Goal: Task Accomplishment & Management: Manage account settings

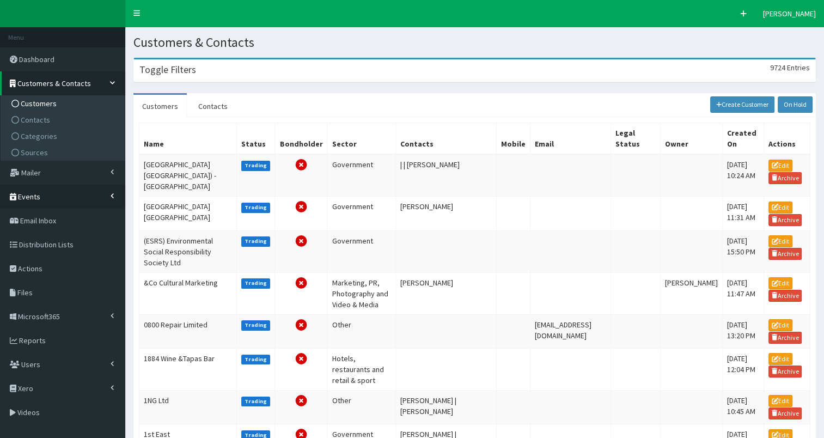
click at [33, 198] on span "Events" at bounding box center [29, 197] width 22 height 10
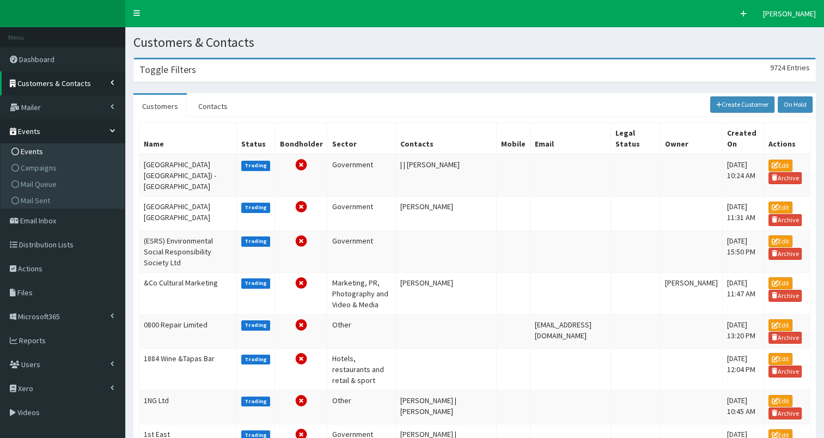
click at [29, 151] on span "Events" at bounding box center [32, 151] width 22 height 10
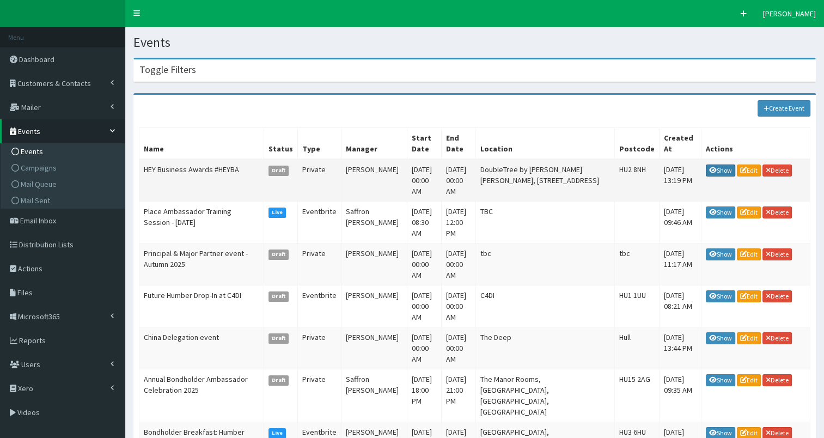
click at [717, 164] on link "Show" at bounding box center [720, 170] width 29 height 12
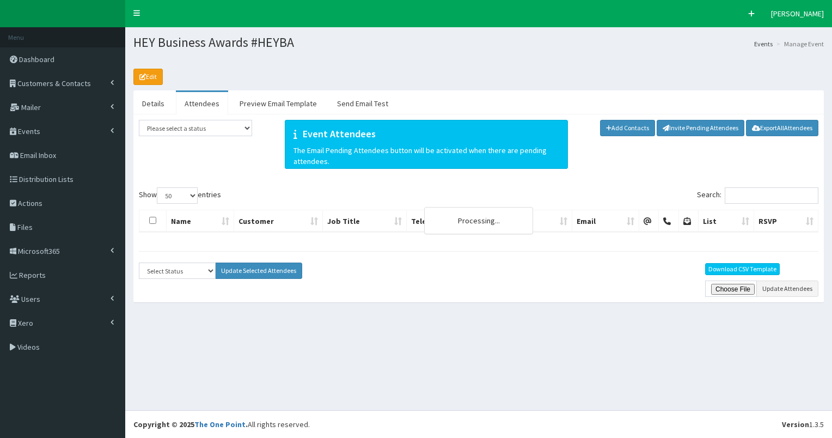
select select "50"
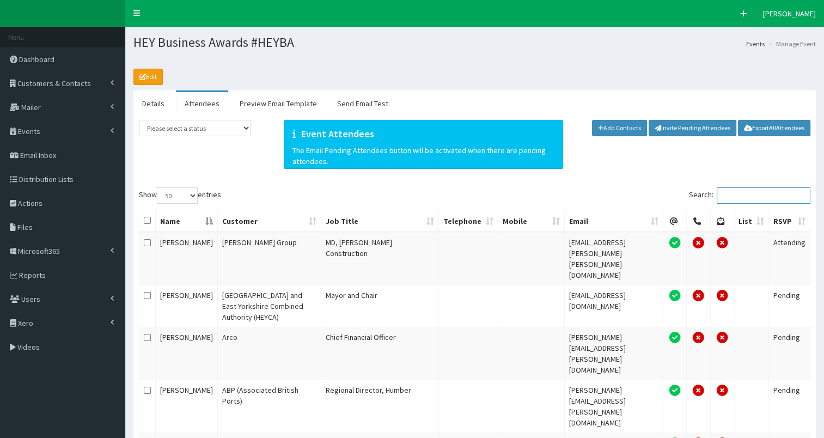
click at [750, 203] on input "Search:" at bounding box center [764, 195] width 94 height 16
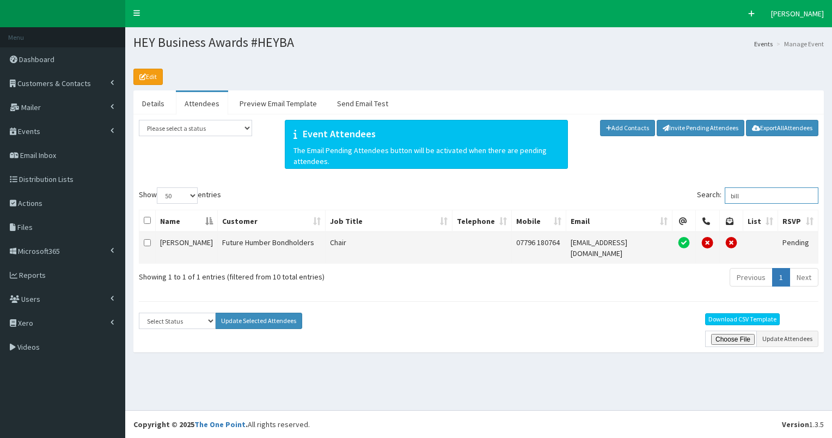
type input "bill"
click at [146, 241] on input "checkbox" at bounding box center [147, 242] width 7 height 7
checkbox input "true"
click at [179, 314] on select "Select Status Apologies Attended Attending Cancelled Declined Did Not Attend In…" at bounding box center [177, 321] width 77 height 16
select select "Attending"
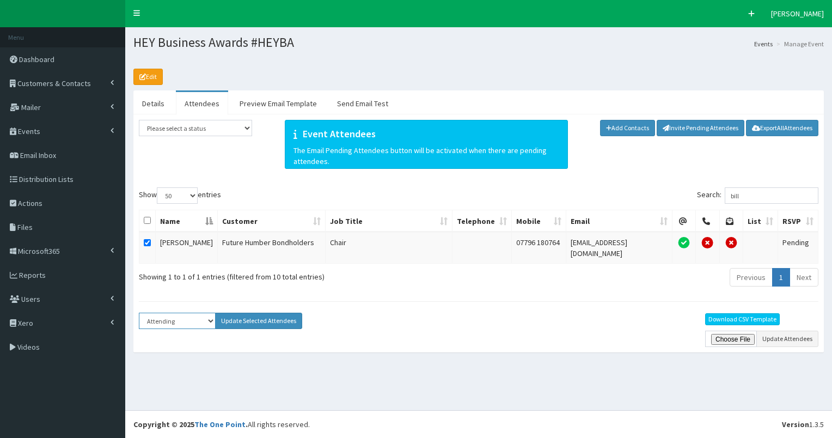
click at [139, 313] on select "Select Status Apologies Attended Attending Cancelled Declined Did Not Attend In…" at bounding box center [177, 321] width 77 height 16
click at [275, 313] on button "Update Selected Attendees" at bounding box center [258, 321] width 87 height 16
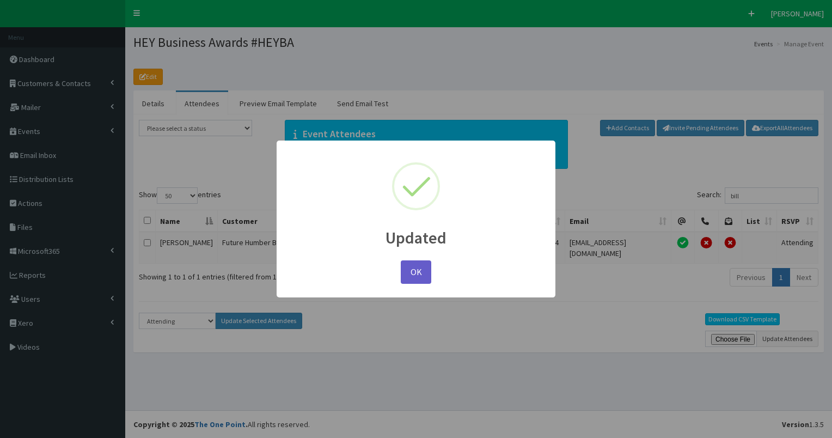
click at [416, 269] on button "OK" at bounding box center [416, 271] width 30 height 23
